Goal: Find specific page/section: Find specific page/section

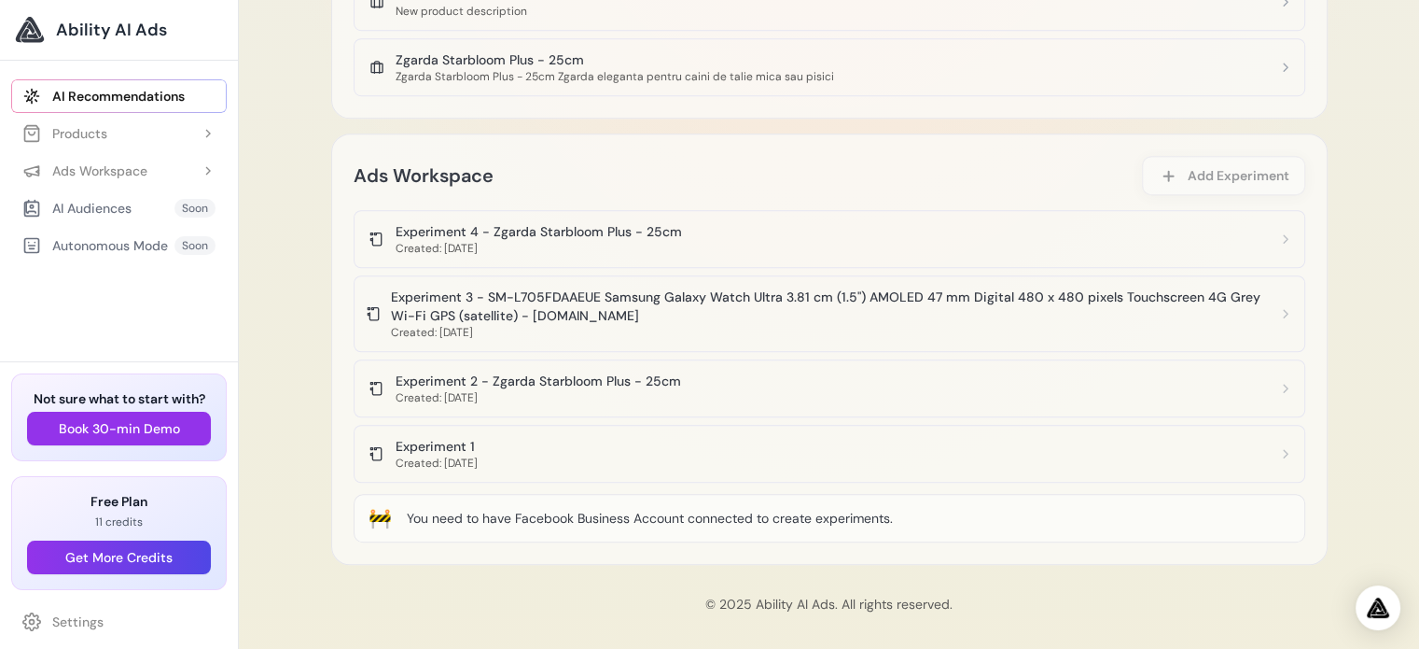
scroll to position [1433, 0]
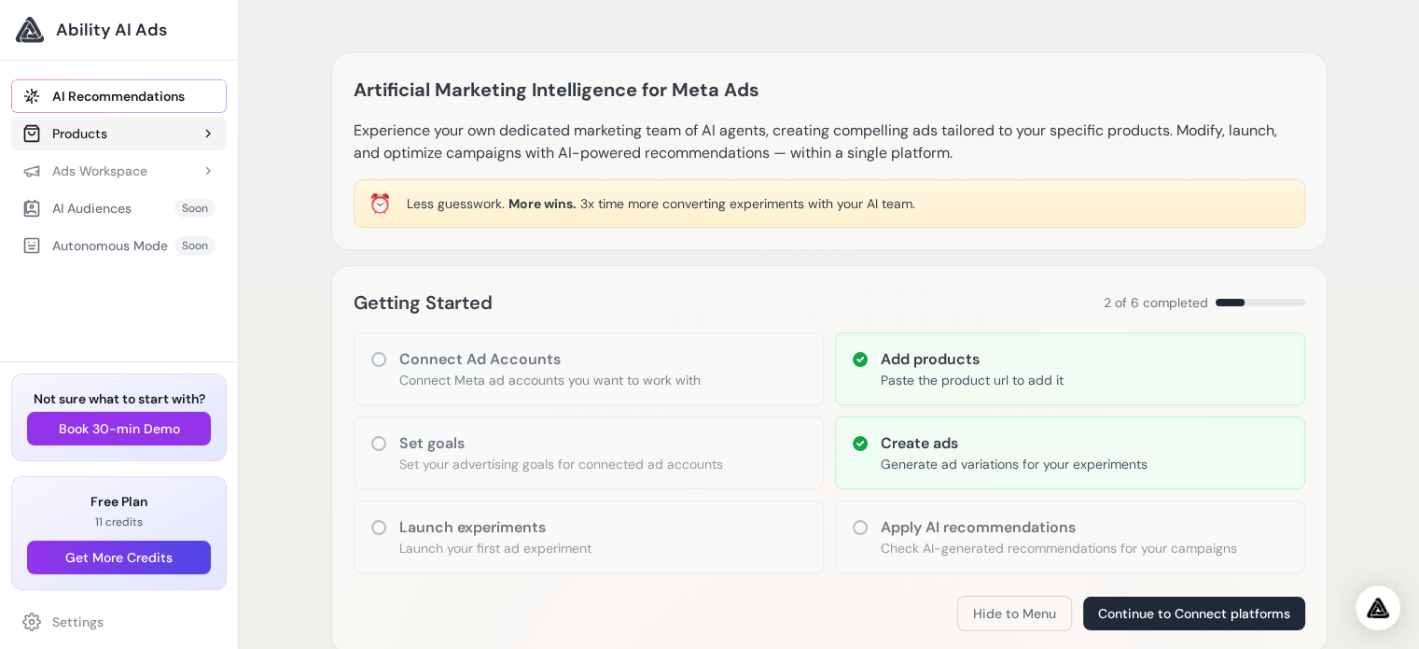
click at [114, 130] on button "Products" at bounding box center [119, 134] width 216 height 34
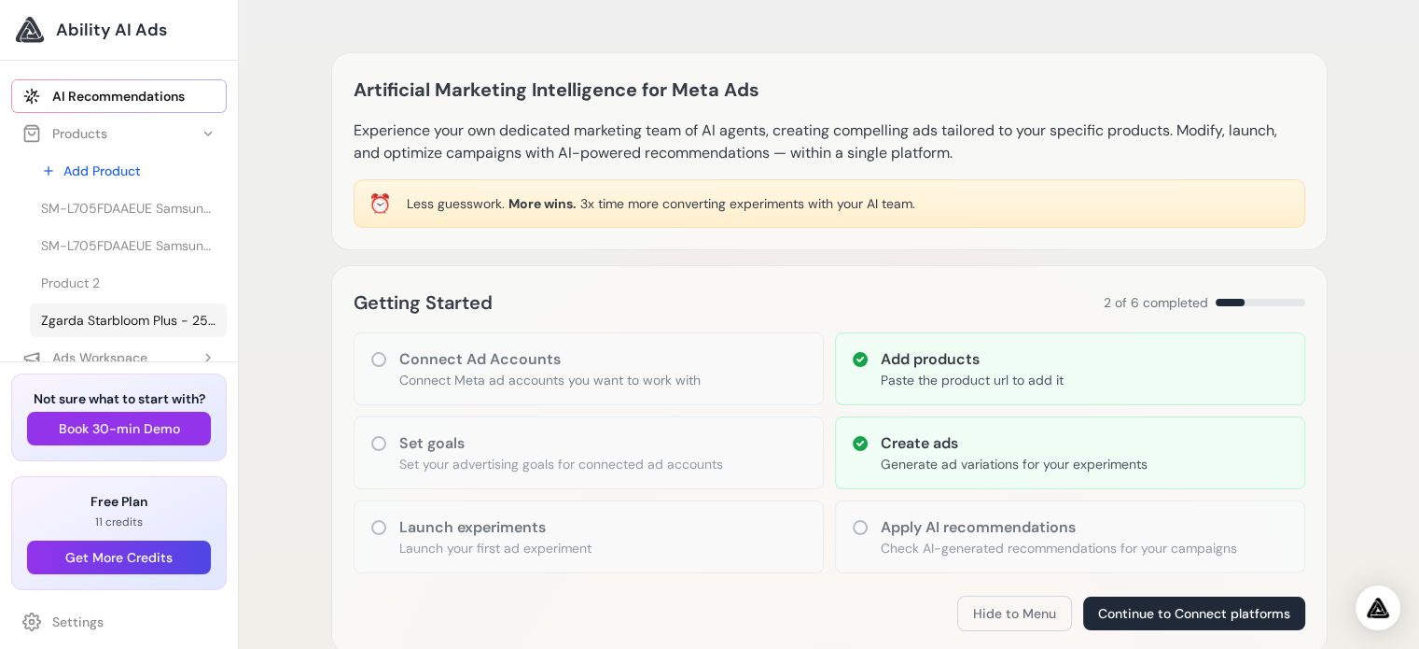
click at [94, 320] on span "Zgarda Starbloom Plus - 25cm" at bounding box center [128, 320] width 174 height 19
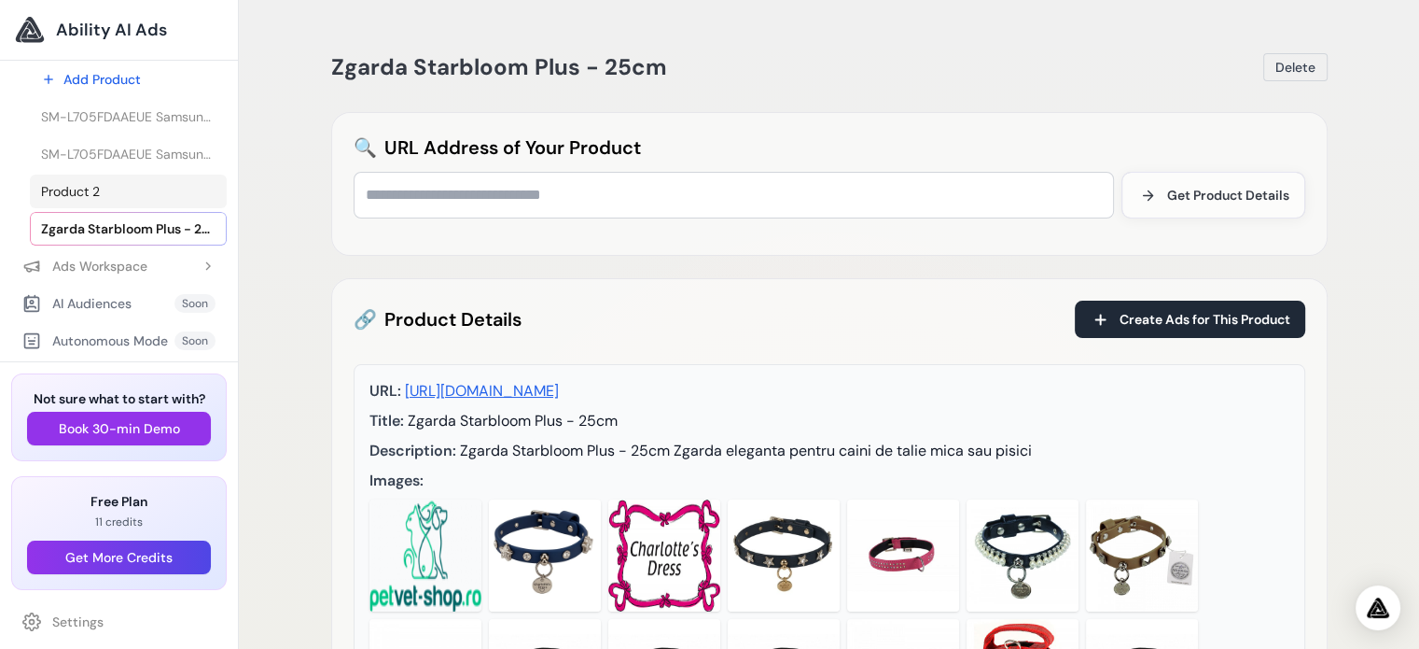
scroll to position [93, 0]
click at [124, 261] on div "Ads Workspace" at bounding box center [84, 264] width 125 height 19
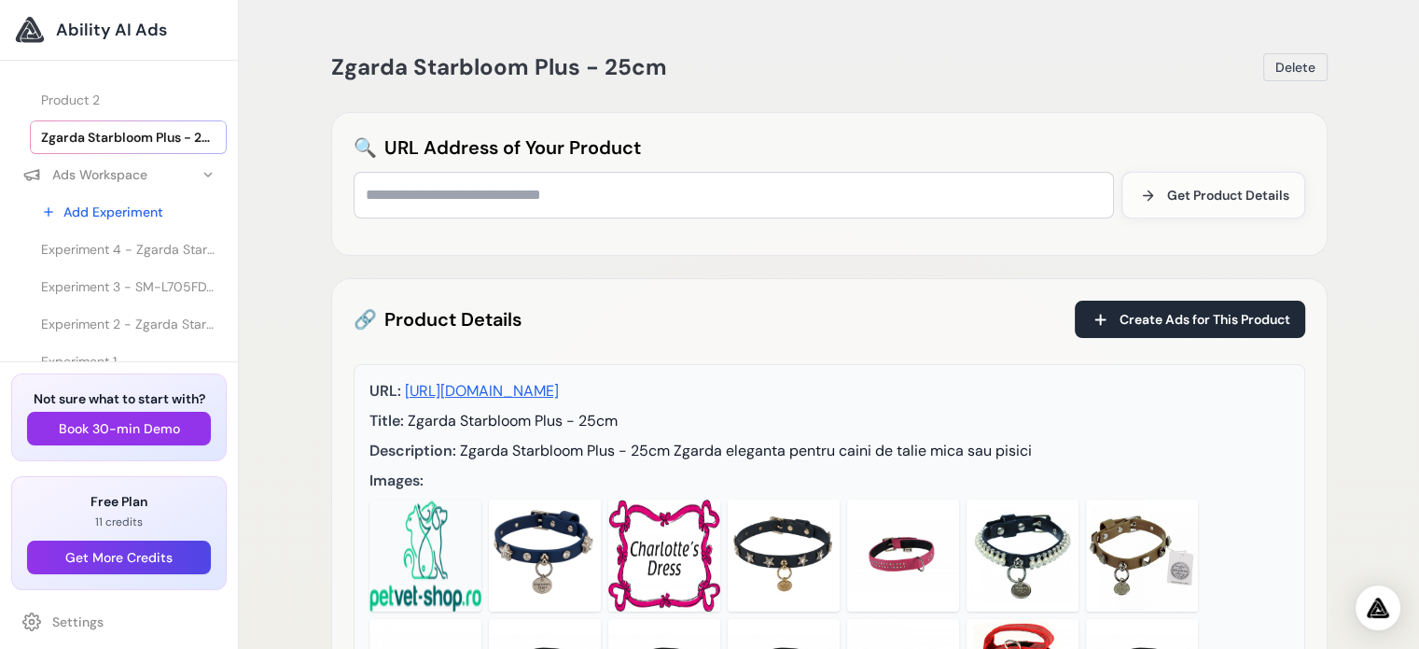
scroll to position [187, 0]
click at [123, 242] on span "Experiment 4 - Zgarda Starbloom Plus - 25cm" at bounding box center [128, 245] width 174 height 19
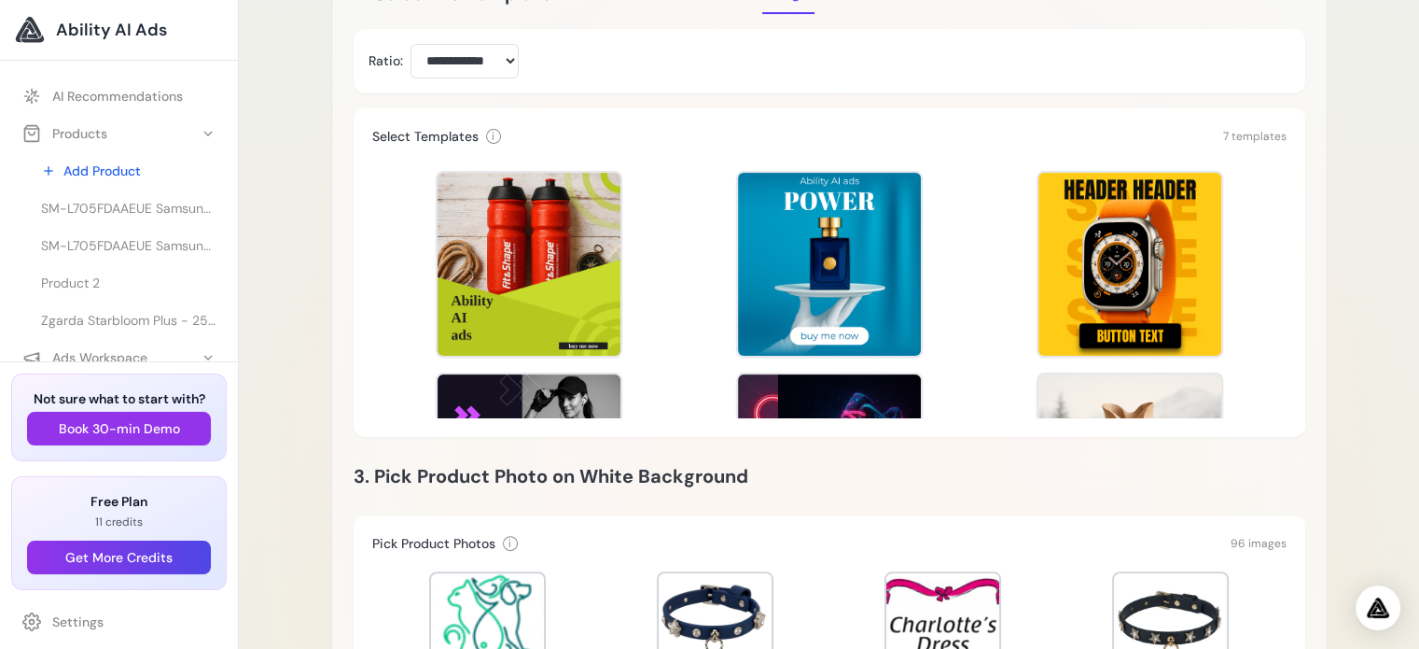
scroll to position [280, 0]
